Goal: Transaction & Acquisition: Purchase product/service

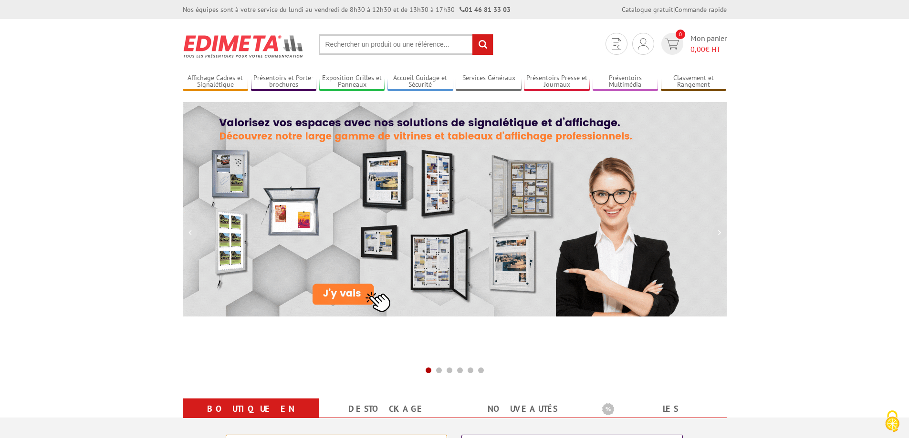
click at [367, 46] on input "text" at bounding box center [406, 44] width 175 height 21
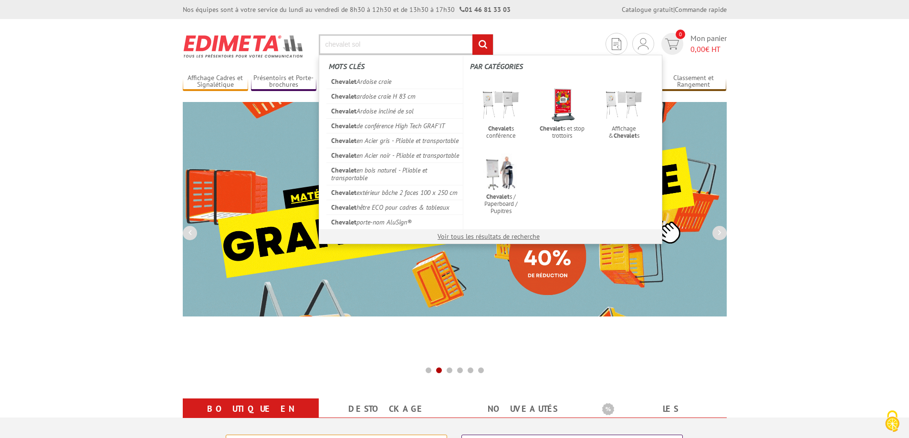
type input "chevalet sol"
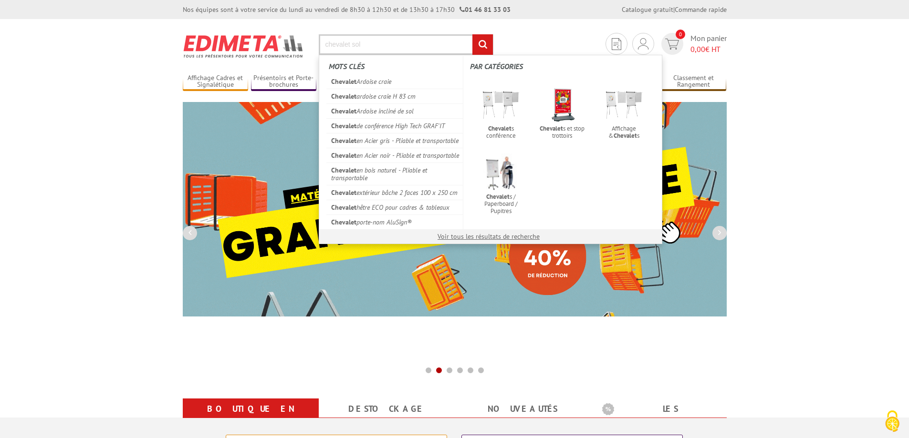
click at [472, 34] on input "rechercher" at bounding box center [482, 44] width 21 height 21
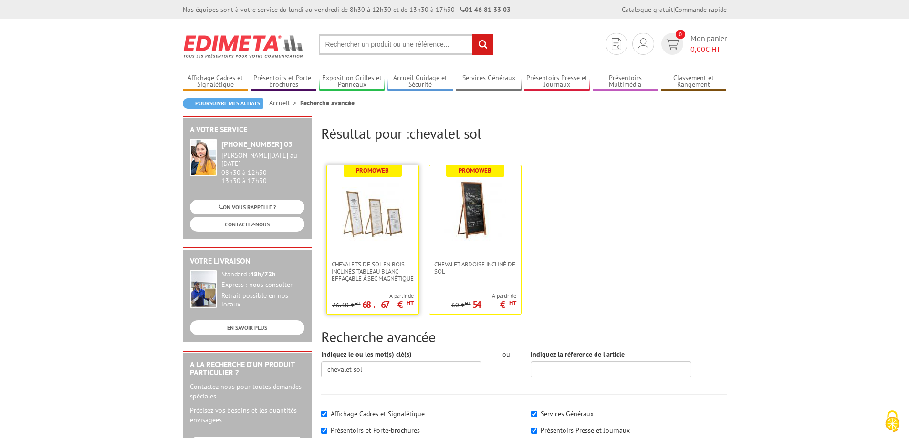
click at [362, 218] on img at bounding box center [373, 211] width 62 height 62
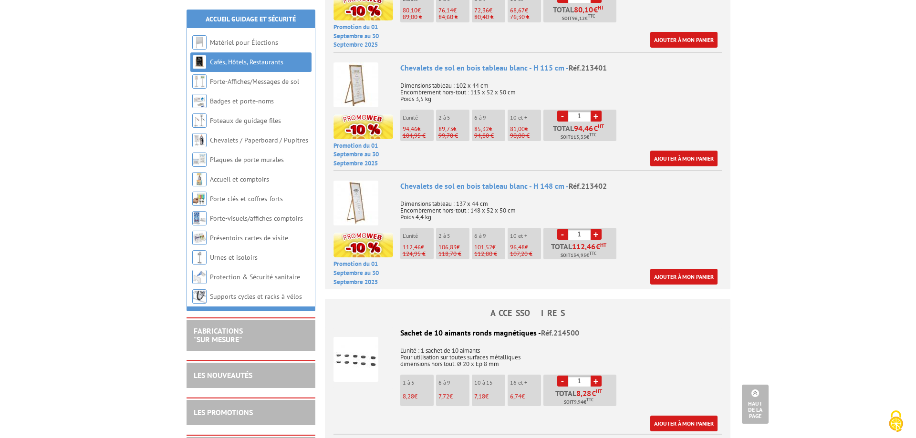
scroll to position [525, 0]
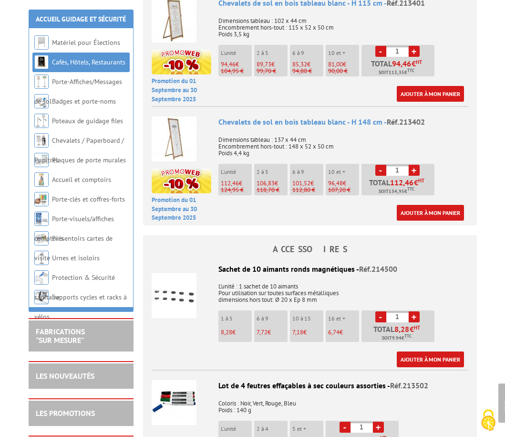
click at [234, 187] on p "124,95 €" at bounding box center [236, 190] width 31 height 7
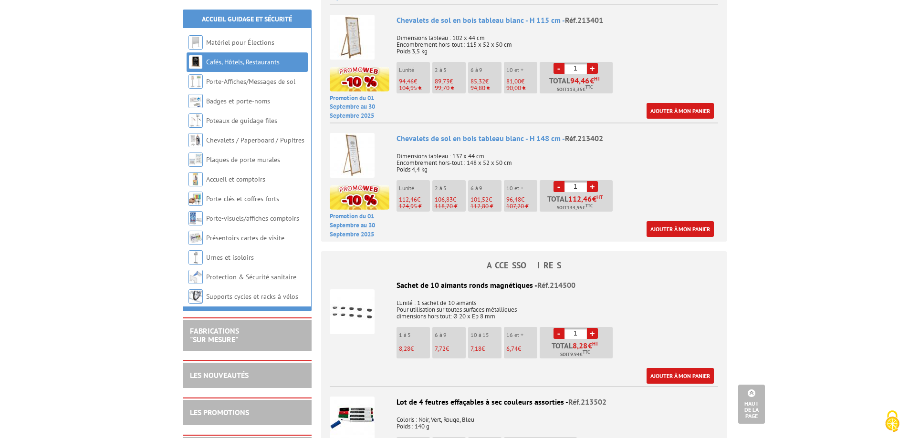
click at [414, 203] on p "124,95 €" at bounding box center [414, 206] width 31 height 7
click at [420, 203] on p "124,95 €" at bounding box center [414, 206] width 31 height 7
click at [673, 221] on link "Ajouter à mon panier" at bounding box center [679, 229] width 67 height 16
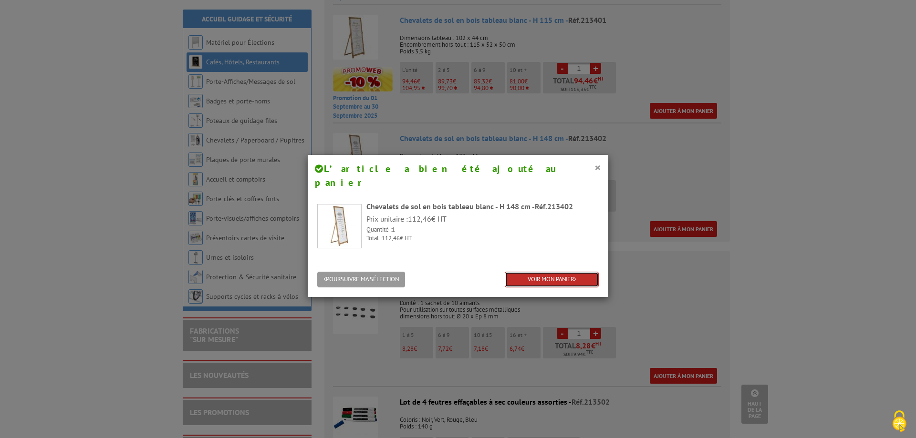
click at [537, 272] on link "VOIR MON PANIER" at bounding box center [552, 280] width 94 height 16
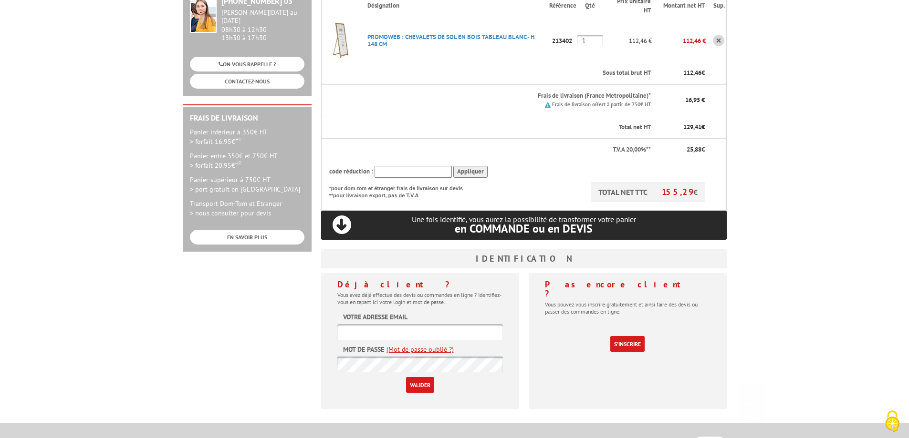
scroll to position [191, 0]
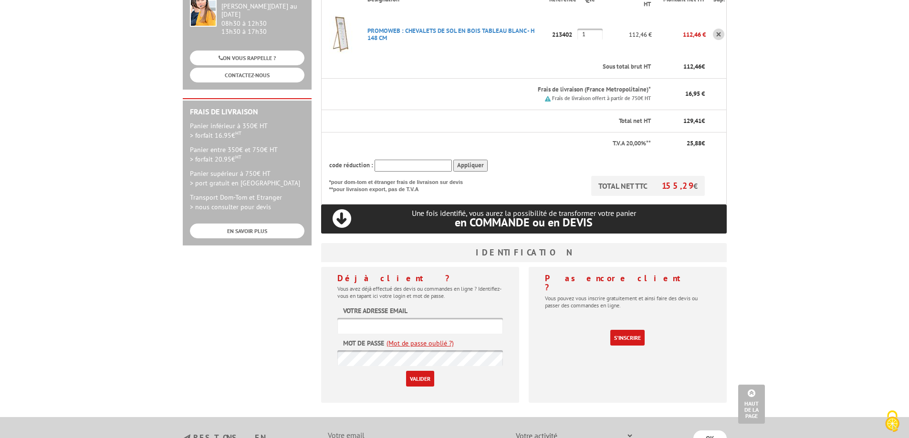
type input "[EMAIL_ADDRESS][DOMAIN_NAME]"
click at [280, 269] on div "A votre service +33 (0)1 46 81 33 03 Du Lundi au Vendredi 08h30 à 12h30 13h30 à…" at bounding box center [454, 189] width 553 height 444
click at [423, 371] on input "Valider" at bounding box center [420, 379] width 28 height 16
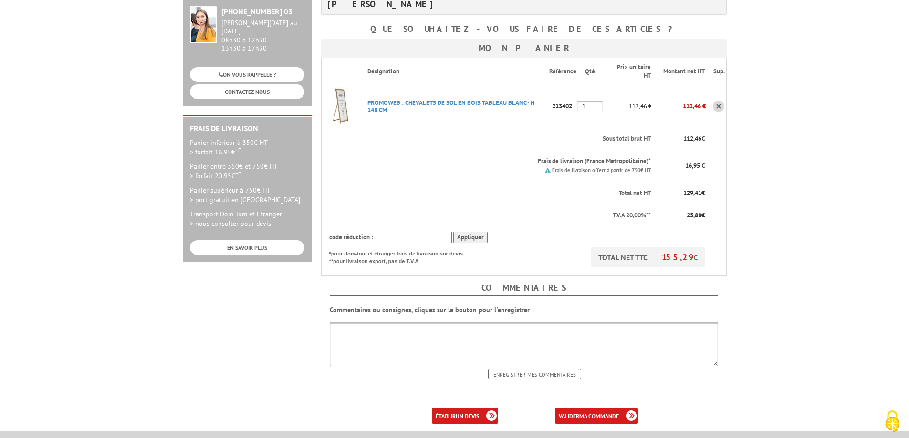
scroll to position [191, 0]
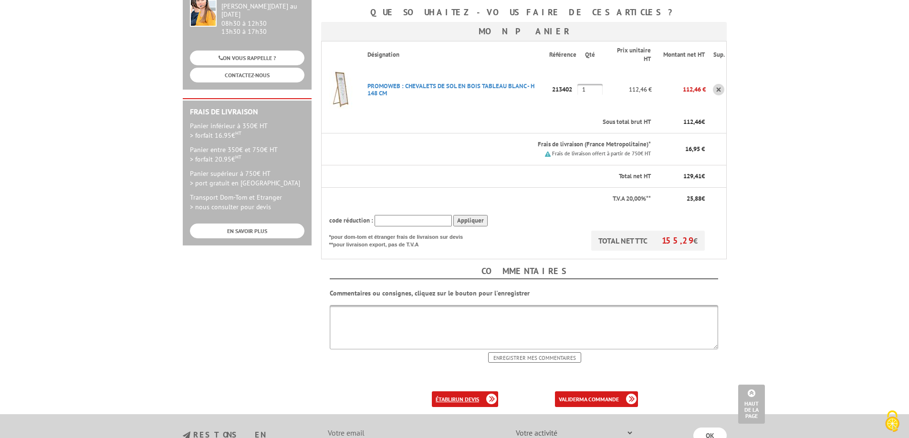
click at [472, 396] on b "un devis" at bounding box center [467, 399] width 23 height 7
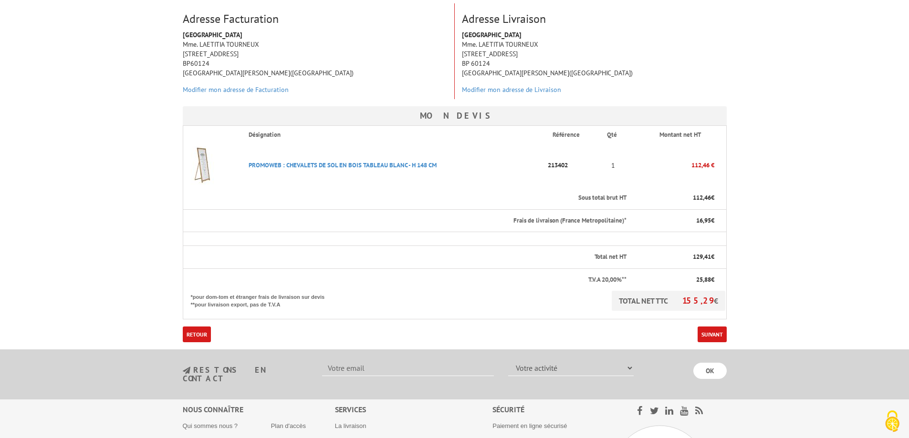
scroll to position [143, 0]
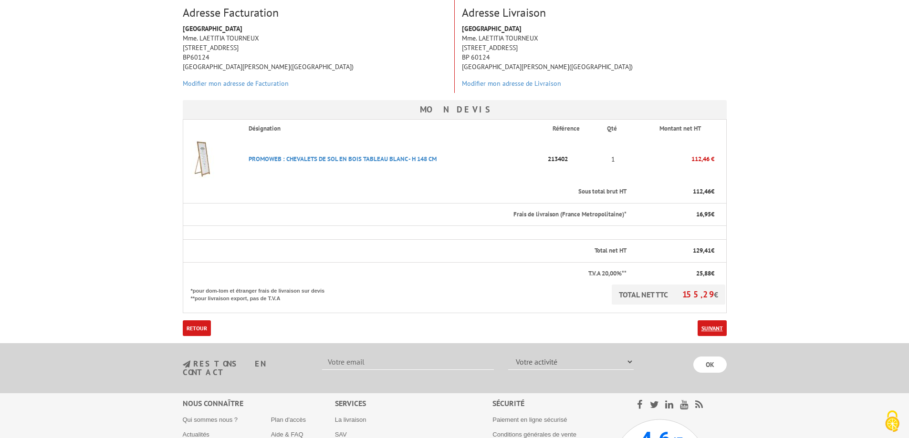
click at [707, 329] on link "Suivant" at bounding box center [712, 329] width 29 height 16
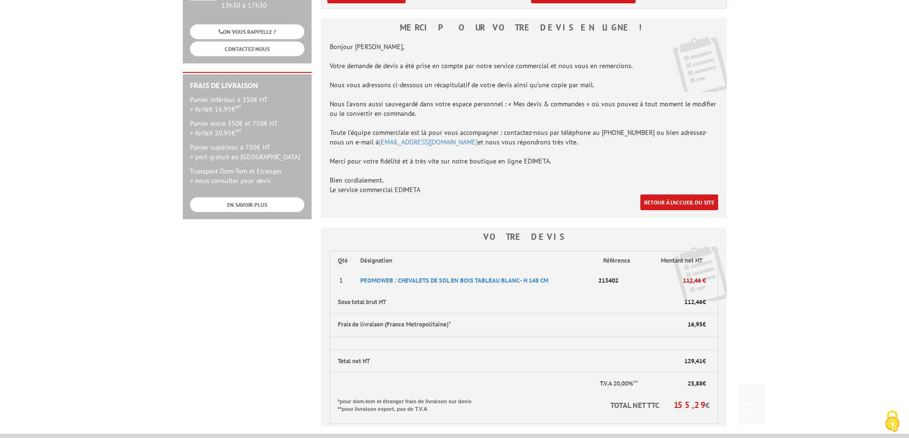
scroll to position [239, 0]
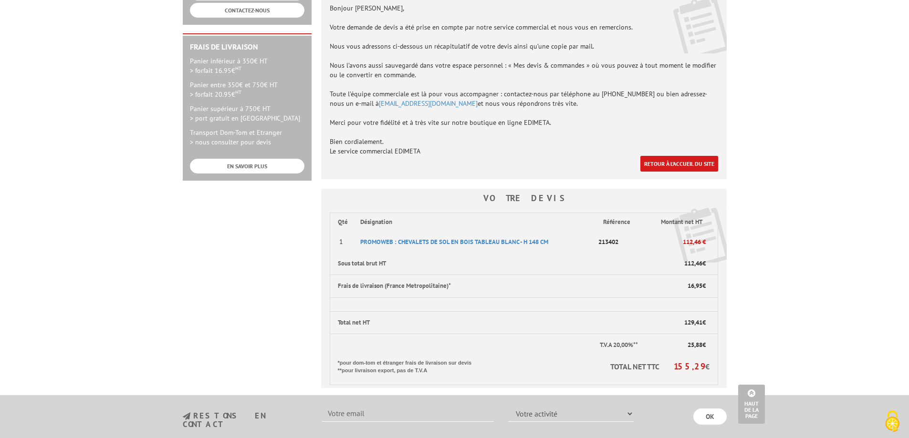
click at [451, 223] on th "Désignation" at bounding box center [474, 222] width 243 height 18
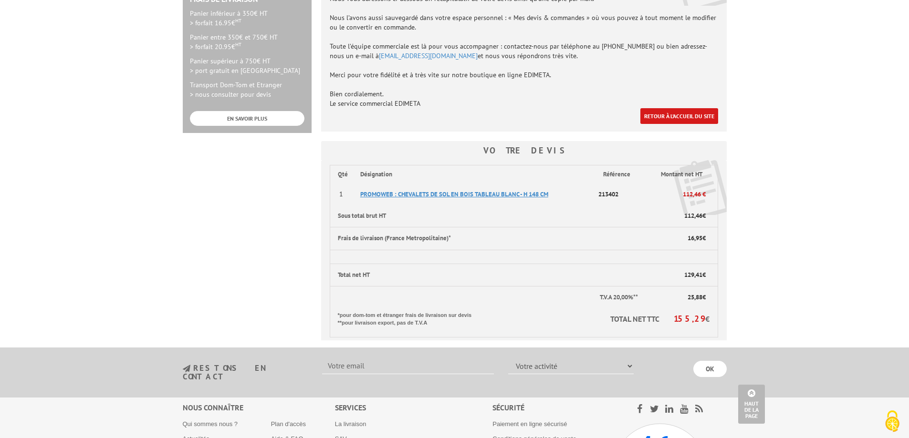
click at [496, 196] on span "PROMOWEB : CHEVALETS DE SOL EN BOIS TABLEAU BLANC - H 148 CM" at bounding box center [454, 194] width 188 height 8
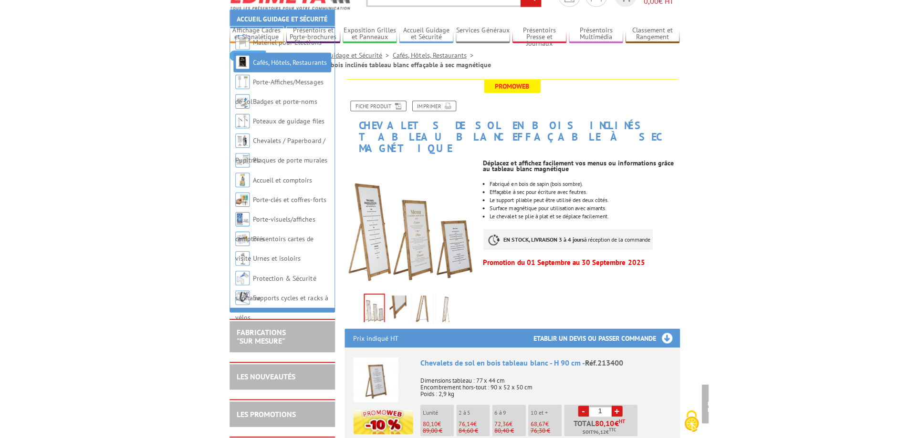
scroll to position [48, 0]
